Goal: Use online tool/utility: Utilize a website feature to perform a specific function

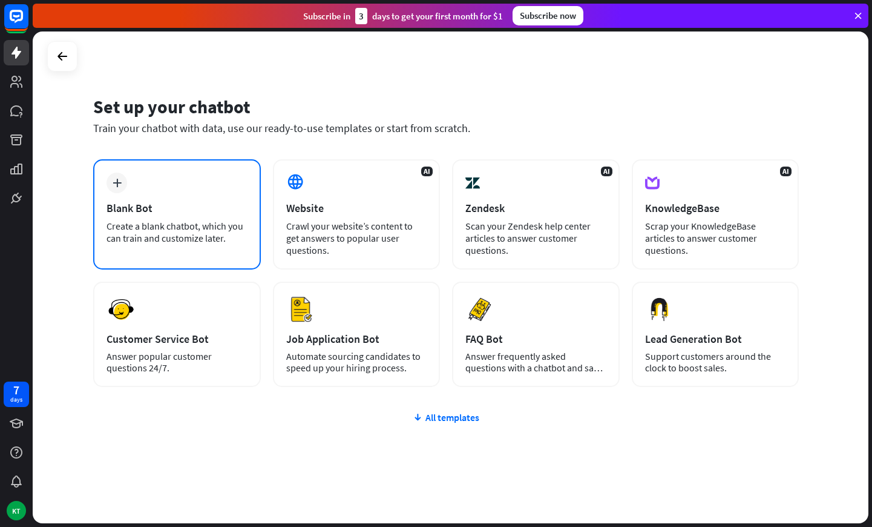
click at [180, 235] on div "Create a blank chatbot, which you can train and customize later." at bounding box center [177, 232] width 141 height 24
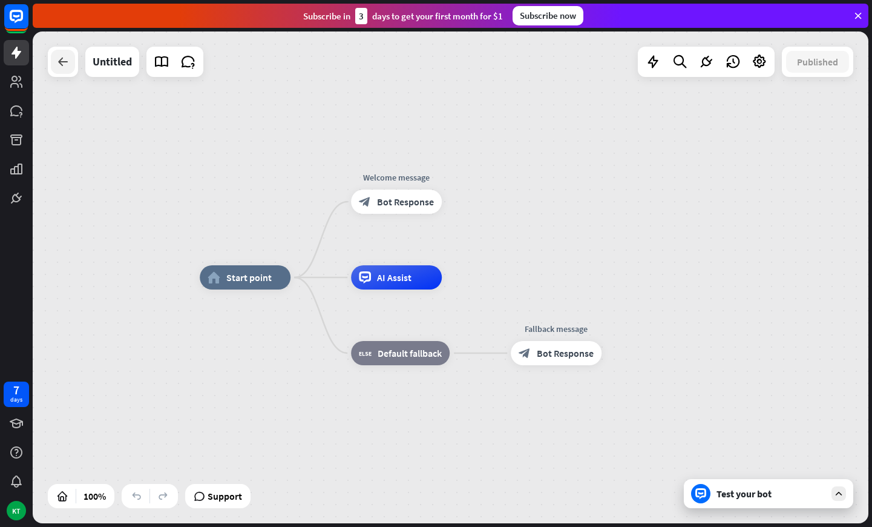
click at [67, 73] on div at bounding box center [63, 62] width 24 height 24
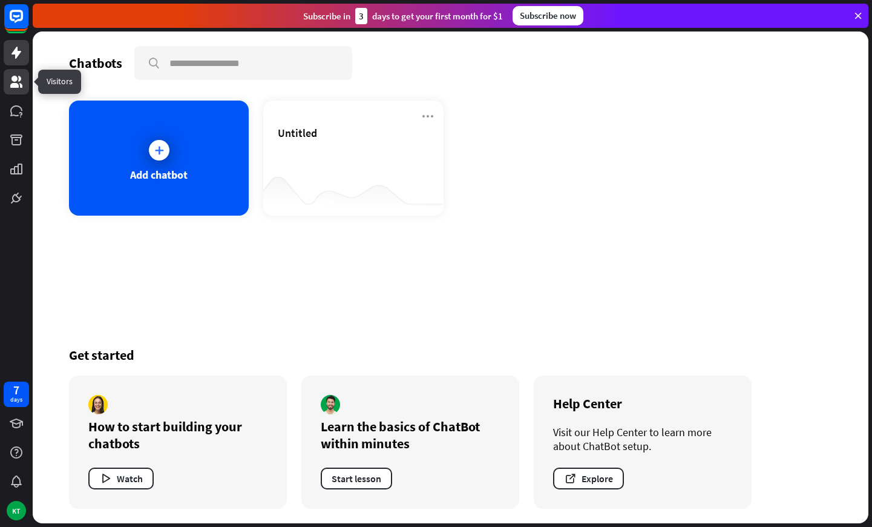
click at [11, 70] on link at bounding box center [16, 81] width 25 height 25
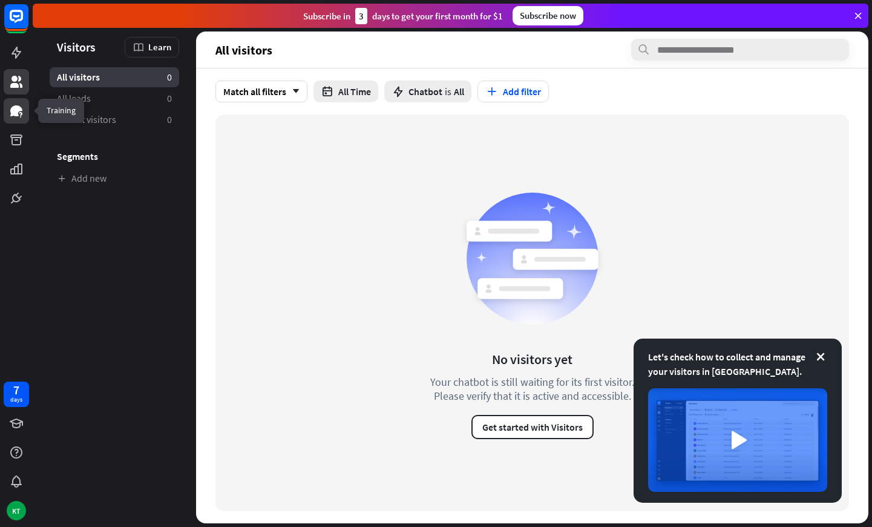
click at [25, 118] on link at bounding box center [16, 110] width 25 height 25
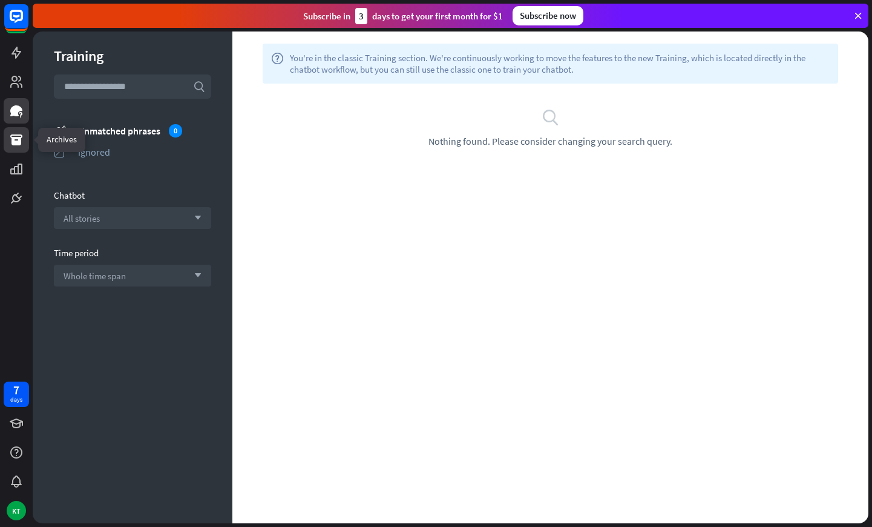
click at [16, 145] on icon at bounding box center [16, 139] width 12 height 11
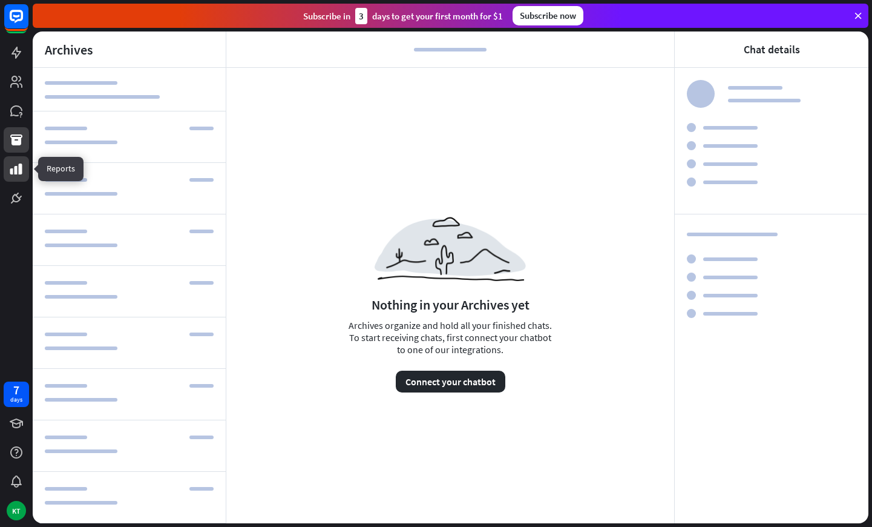
click at [12, 169] on icon at bounding box center [16, 168] width 12 height 11
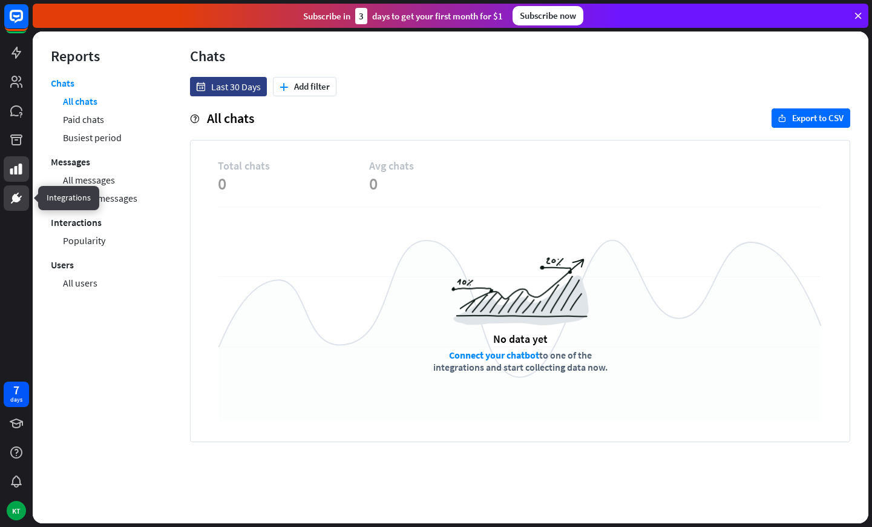
click at [8, 199] on link at bounding box center [16, 197] width 25 height 25
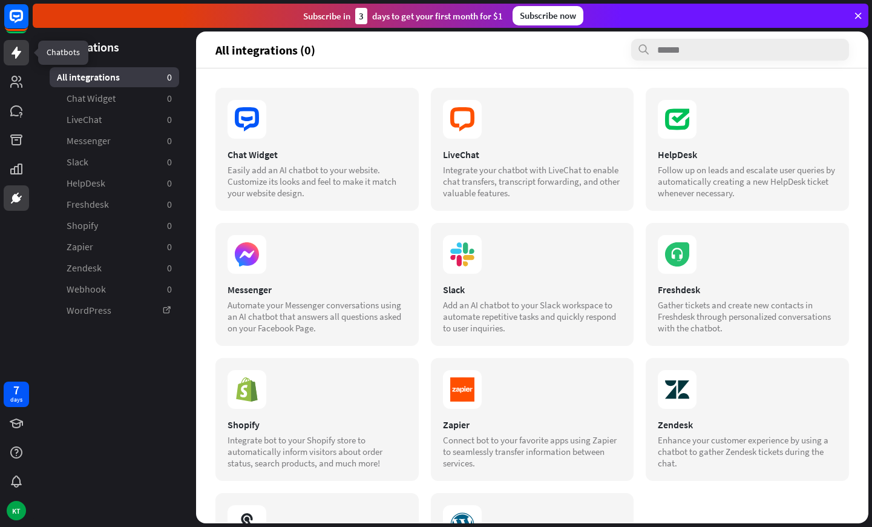
click at [18, 54] on icon at bounding box center [17, 53] width 10 height 12
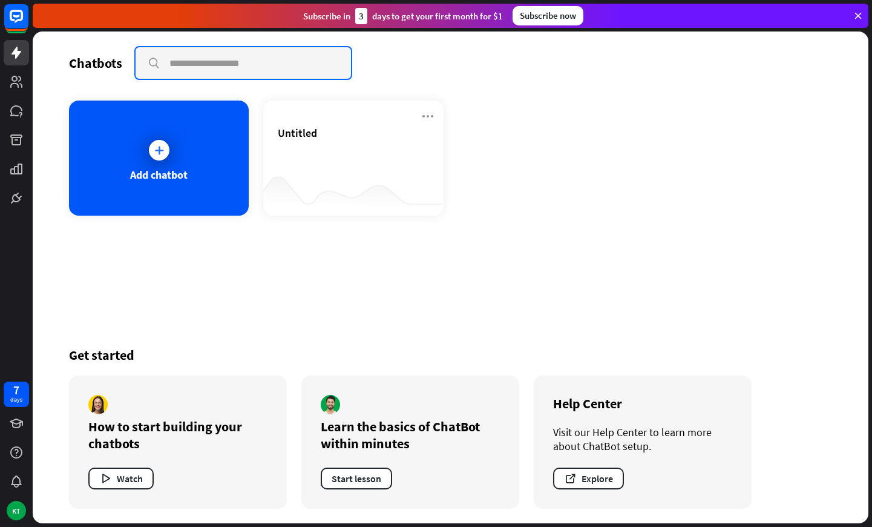
click at [215, 68] on input "text" at bounding box center [244, 62] width 216 height 31
type input "********"
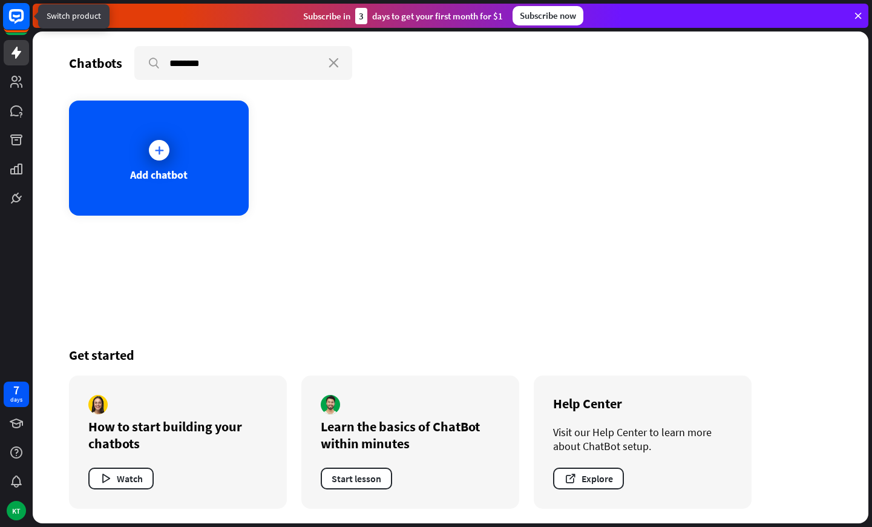
click at [25, 23] on rect at bounding box center [16, 16] width 27 height 27
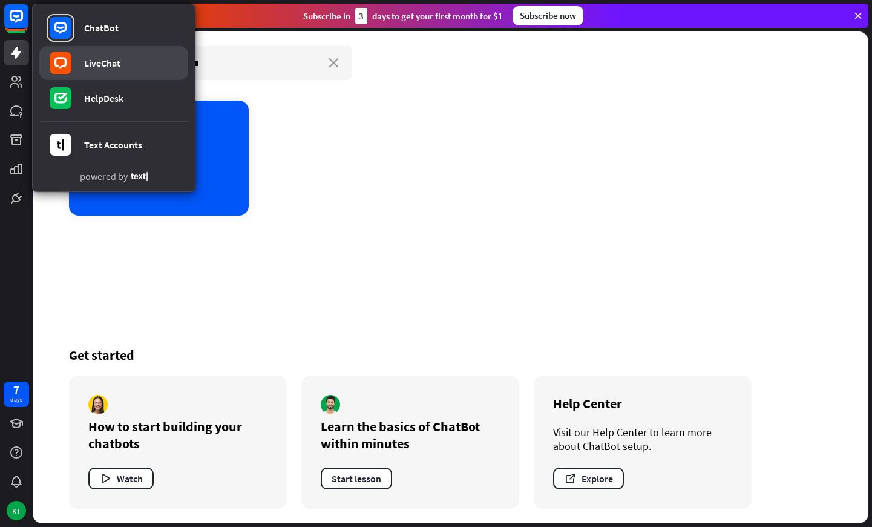
click at [102, 70] on link "LiveChat" at bounding box center [113, 63] width 149 height 34
